Goal: Transaction & Acquisition: Download file/media

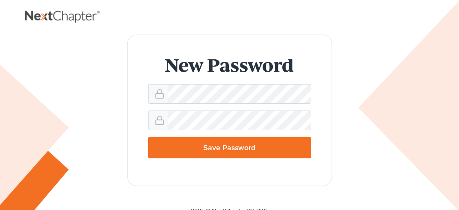
click at [401, 89] on div "New Password Save Password" at bounding box center [229, 111] width 393 height 152
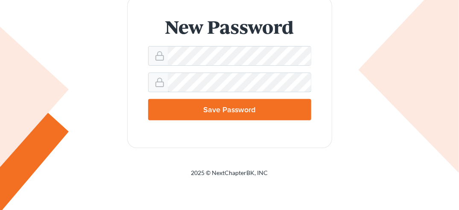
scroll to position [44, 0]
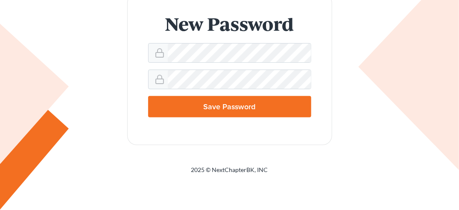
click at [262, 102] on input "Save Password" at bounding box center [229, 106] width 163 height 21
type input "Thinking..."
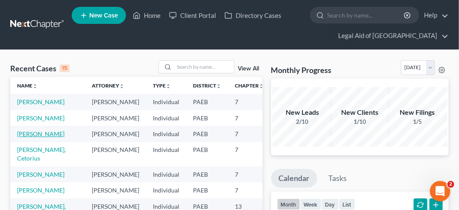
click at [28, 137] on link "[PERSON_NAME]" at bounding box center [40, 133] width 47 height 7
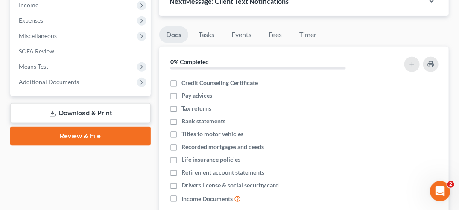
click at [130, 108] on link "Download & Print" at bounding box center [80, 113] width 140 height 20
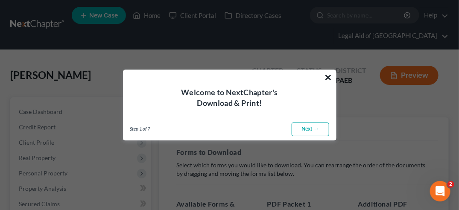
click at [330, 76] on button "×" at bounding box center [328, 77] width 8 height 14
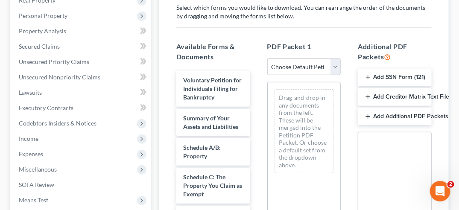
scroll to position [158, 0]
click at [337, 65] on select "Choose Default Petition PDF Packet Complete Bankruptcy Petition (all forms and …" at bounding box center [304, 66] width 74 height 17
select select "0"
click at [267, 58] on select "Choose Default Petition PDF Packet Complete Bankruptcy Petition (all forms and …" at bounding box center [304, 66] width 74 height 17
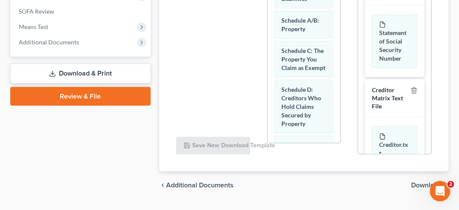
scroll to position [350, 0]
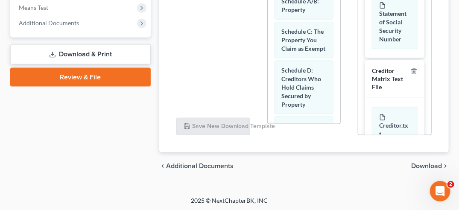
click at [432, 163] on span "Download" at bounding box center [426, 166] width 31 height 7
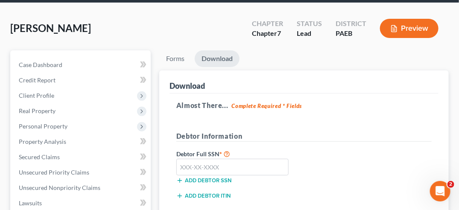
scroll to position [41, 0]
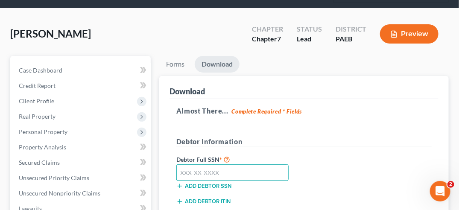
paste input "211-54-5378"
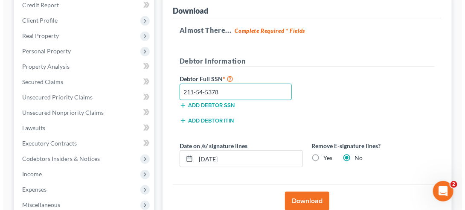
scroll to position [124, 0]
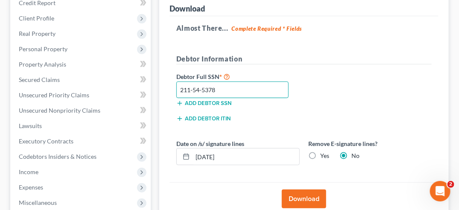
type input "211-54-5378"
click at [314, 197] on button "Download" at bounding box center [304, 198] width 44 height 19
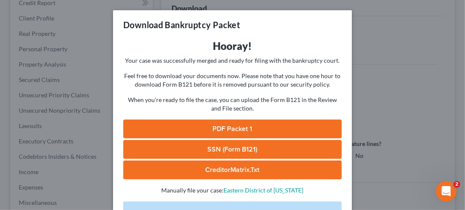
click at [268, 127] on link "PDF Packet 1" at bounding box center [232, 128] width 219 height 19
